Goal: Information Seeking & Learning: Learn about a topic

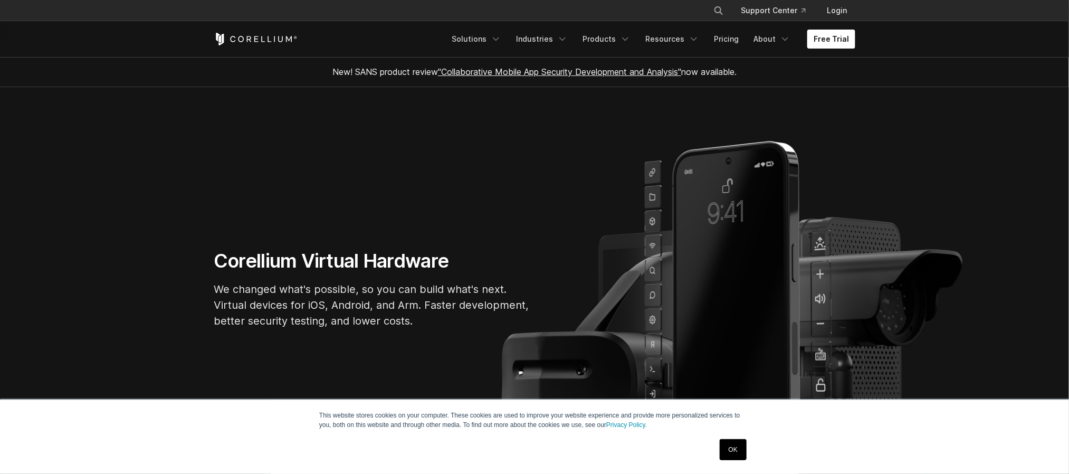
click at [731, 443] on link "OK" at bounding box center [733, 449] width 27 height 21
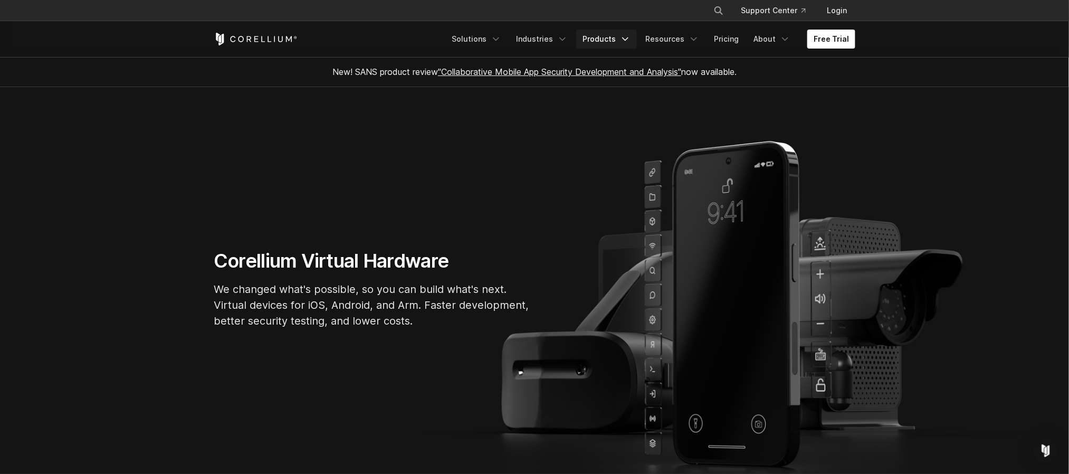
click at [611, 33] on link "Products" at bounding box center [606, 39] width 61 height 19
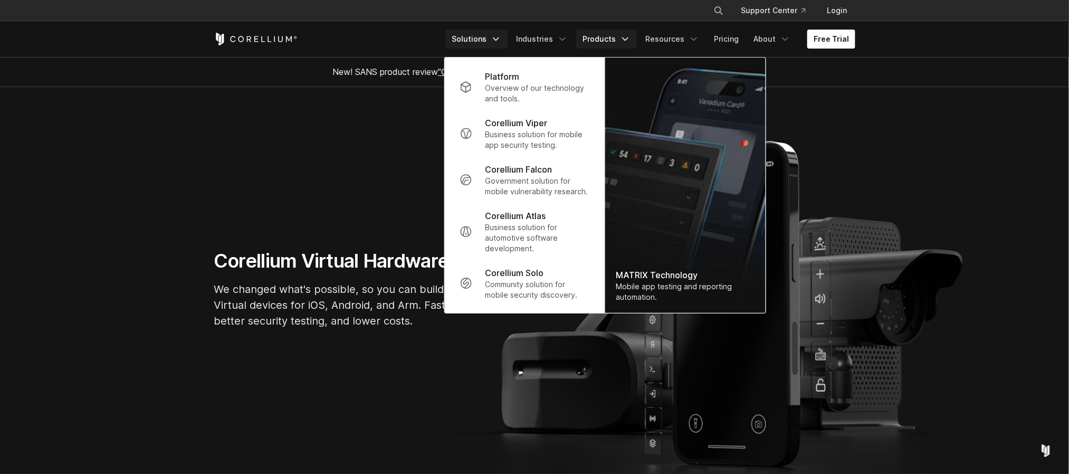
click at [479, 34] on link "Solutions" at bounding box center [477, 39] width 62 height 19
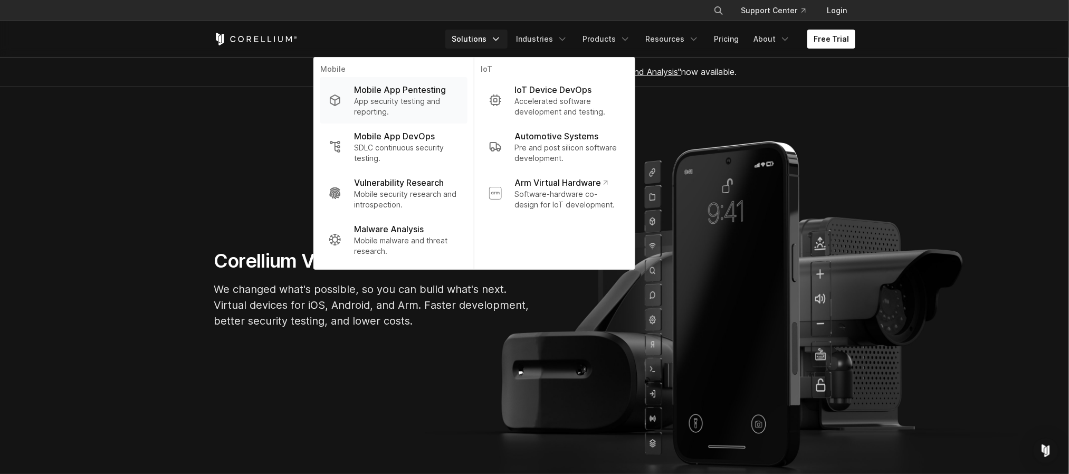
click at [436, 99] on p "App security testing and reporting." at bounding box center [406, 106] width 105 height 21
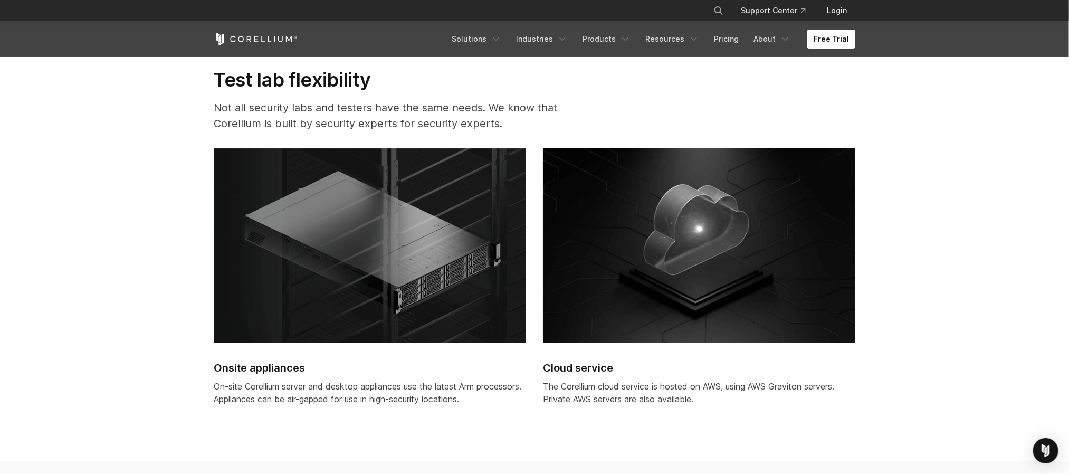
scroll to position [2682, 0]
click at [831, 40] on link "Free Trial" at bounding box center [832, 39] width 48 height 19
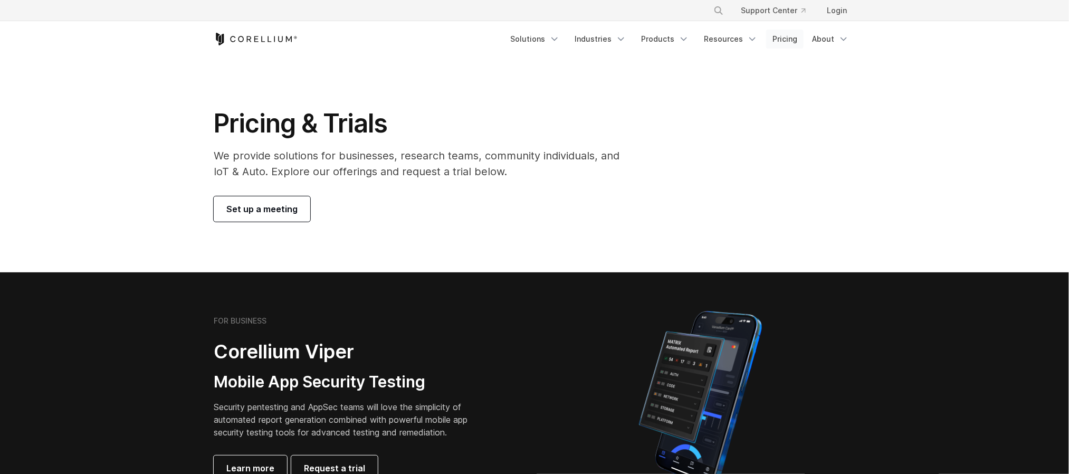
click at [787, 41] on link "Pricing" at bounding box center [784, 39] width 37 height 19
click at [780, 37] on link "Pricing" at bounding box center [784, 39] width 37 height 19
click at [689, 48] on link "Products" at bounding box center [665, 39] width 61 height 19
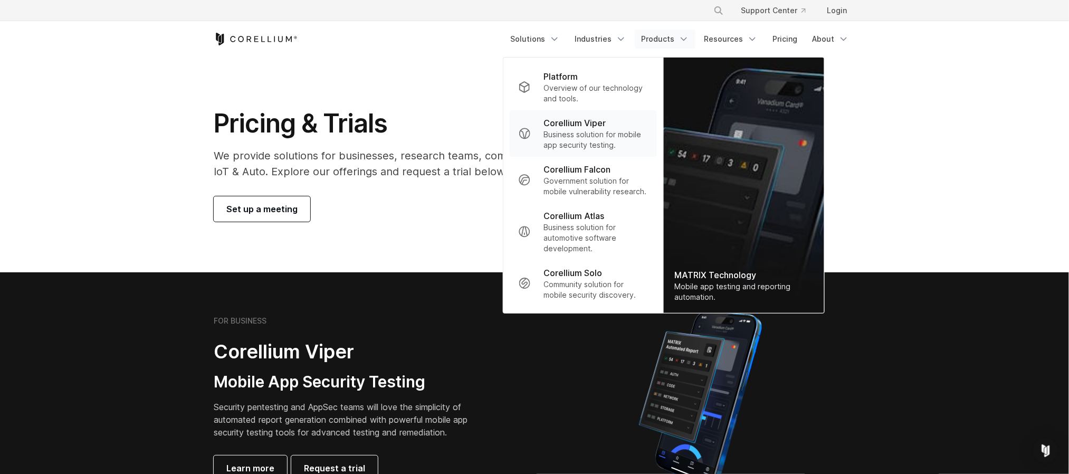
click at [598, 128] on p "Corellium Viper" at bounding box center [575, 123] width 62 height 13
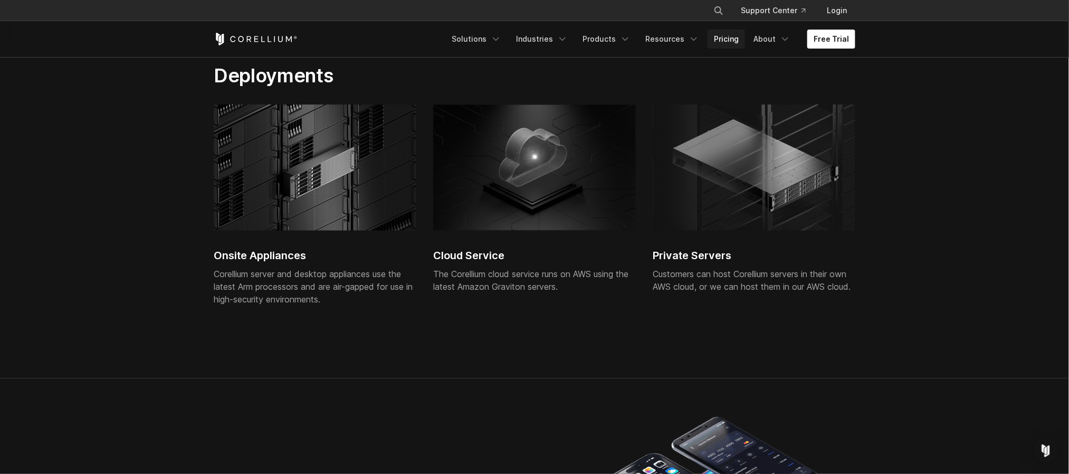
scroll to position [2371, 0]
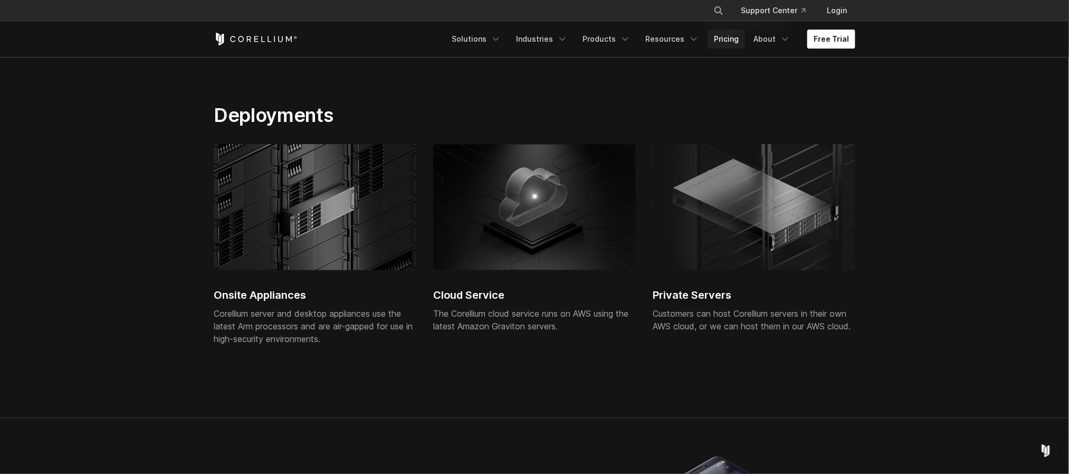
click at [730, 35] on link "Pricing" at bounding box center [726, 39] width 37 height 19
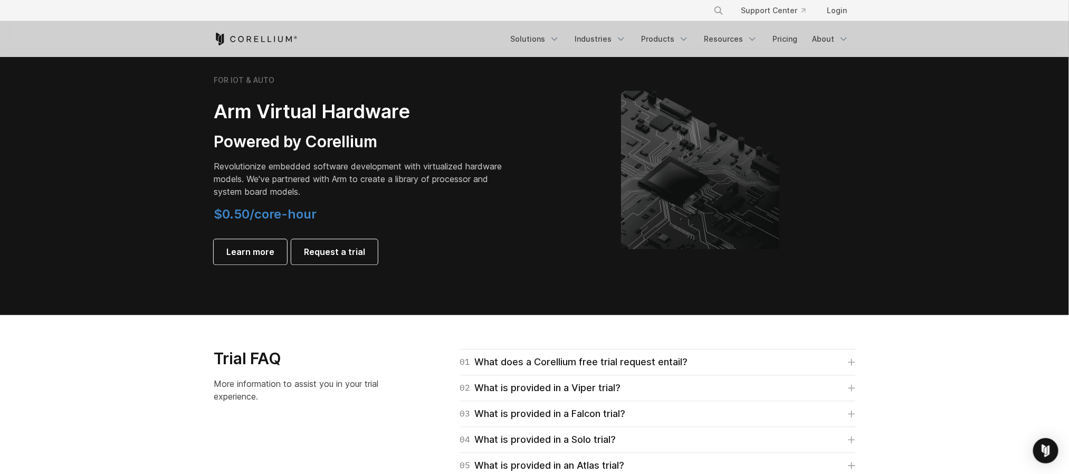
scroll to position [1187, 0]
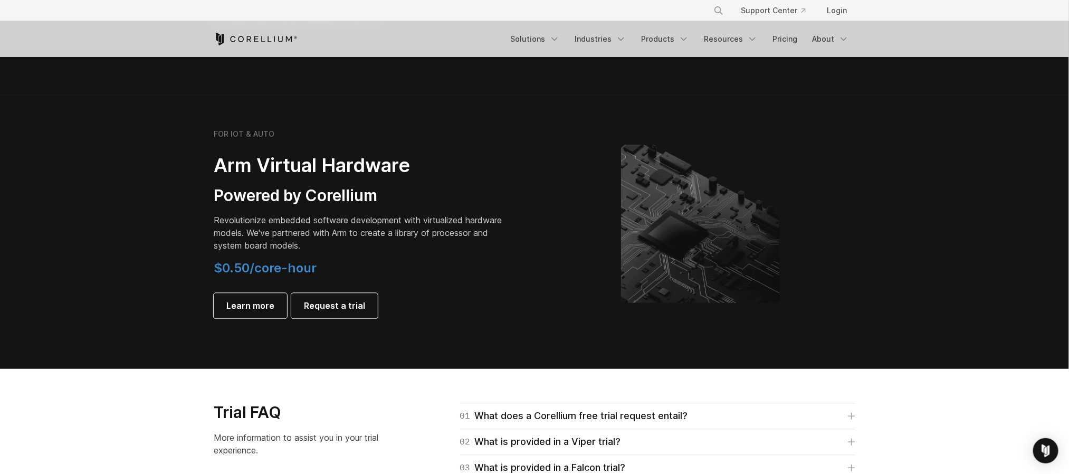
click at [373, 201] on h3 "Powered by Corellium" at bounding box center [362, 196] width 296 height 20
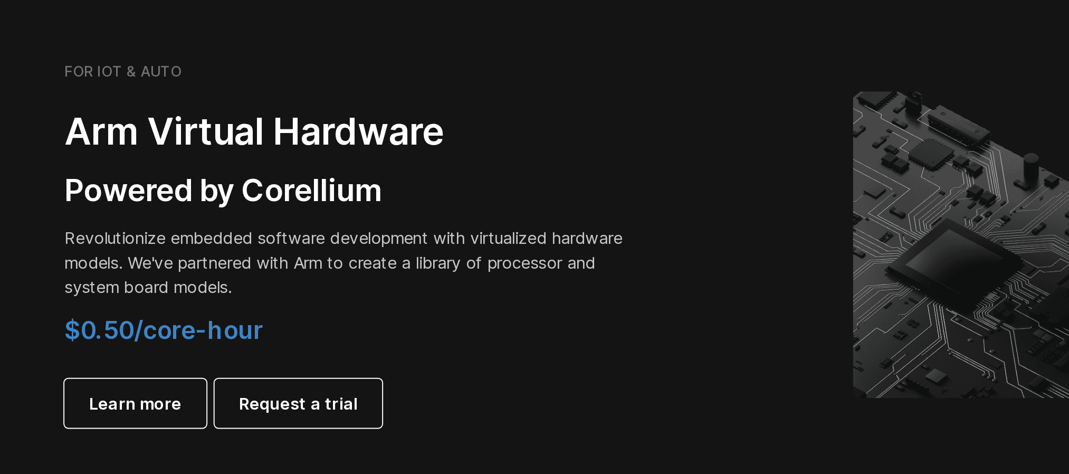
click at [248, 268] on span "$0.50/core-hour" at bounding box center [265, 267] width 103 height 15
click at [238, 268] on span "$0.50/core-hour" at bounding box center [265, 267] width 103 height 15
copy span "0.50"
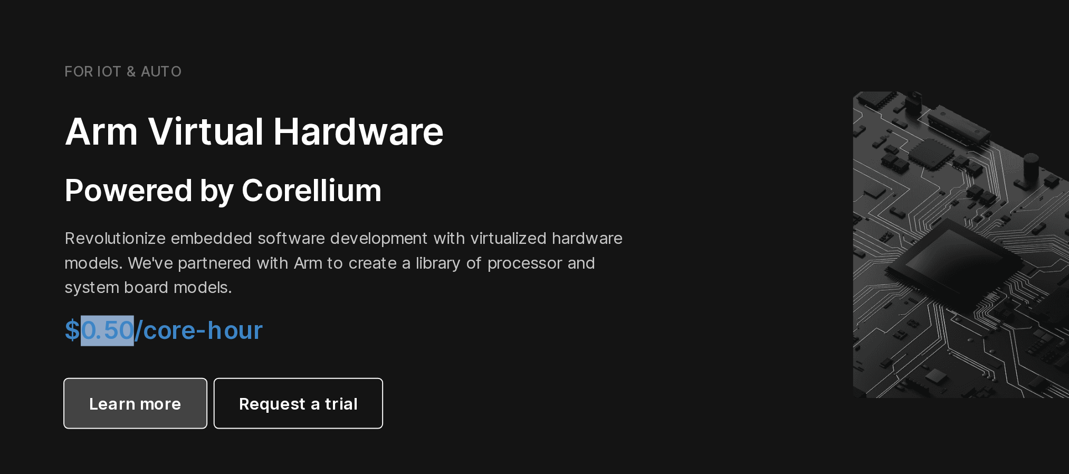
click at [263, 296] on link "Learn more" at bounding box center [250, 305] width 73 height 25
